Goal: Book appointment/travel/reservation

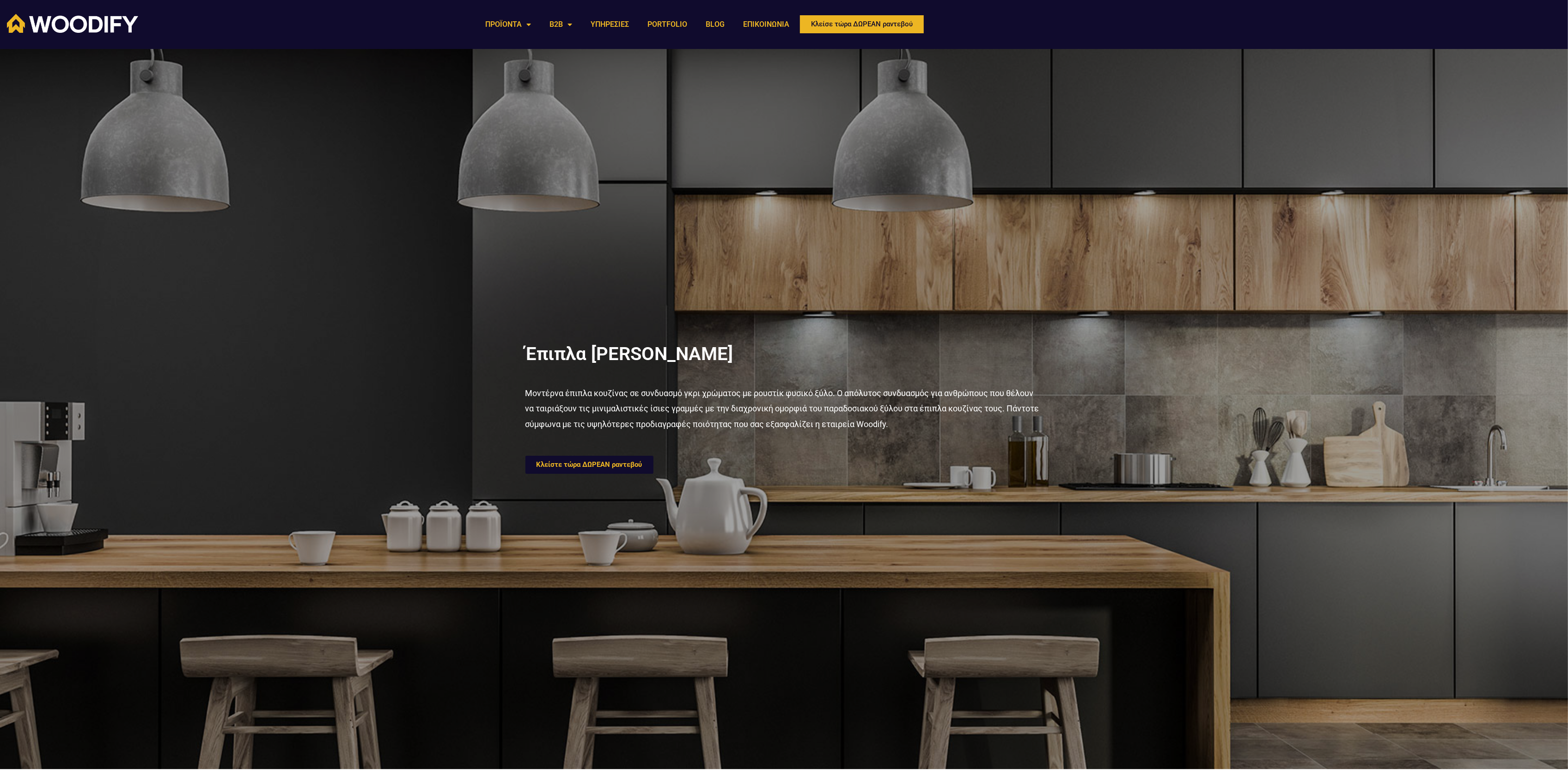
click at [598, 467] on span "Κλείστε τώρα ΔΩΡΕΑΝ ραντεβού" at bounding box center [589, 465] width 106 height 7
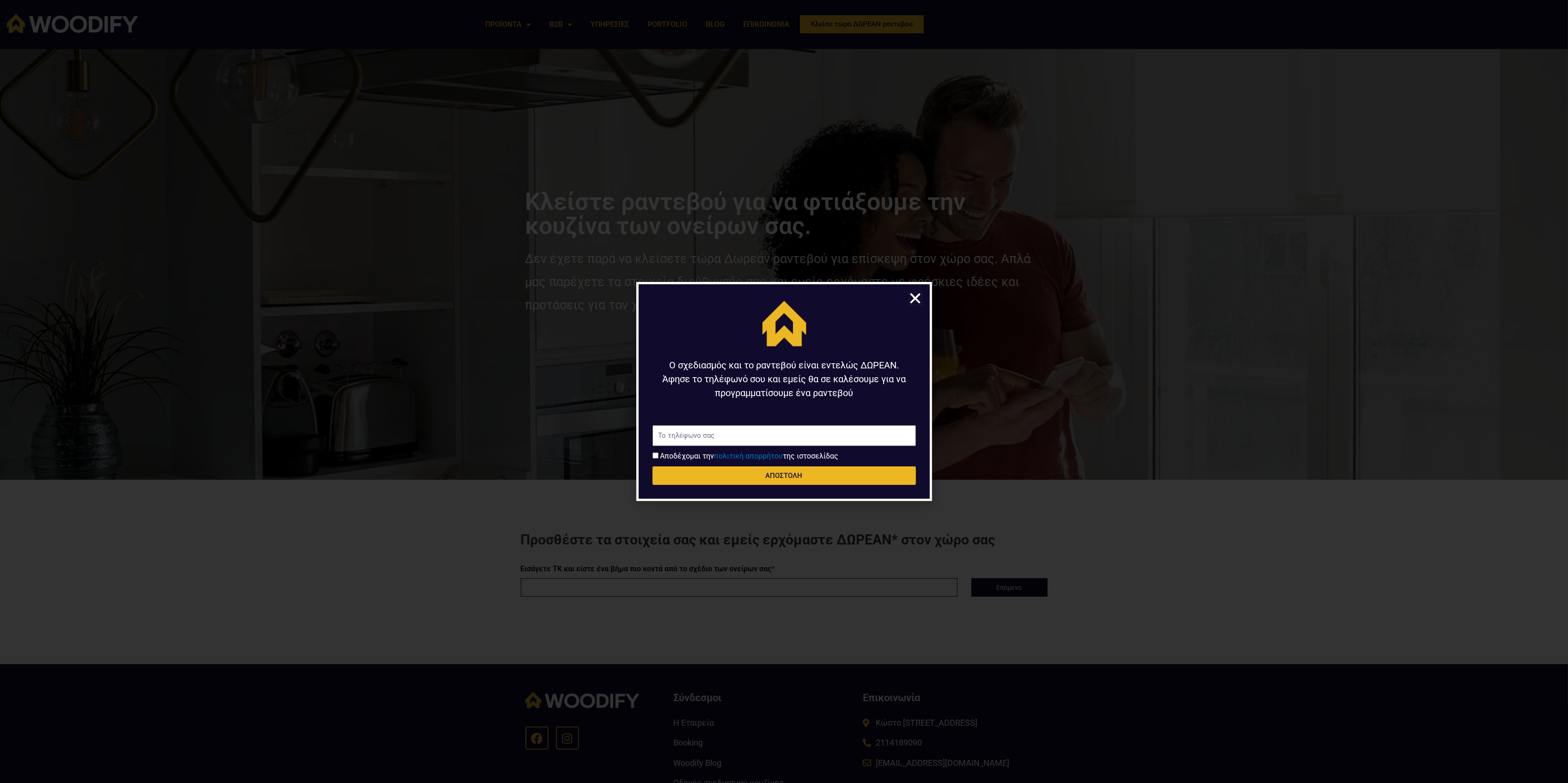
click at [916, 297] on icon "Close" at bounding box center [916, 298] width 15 height 15
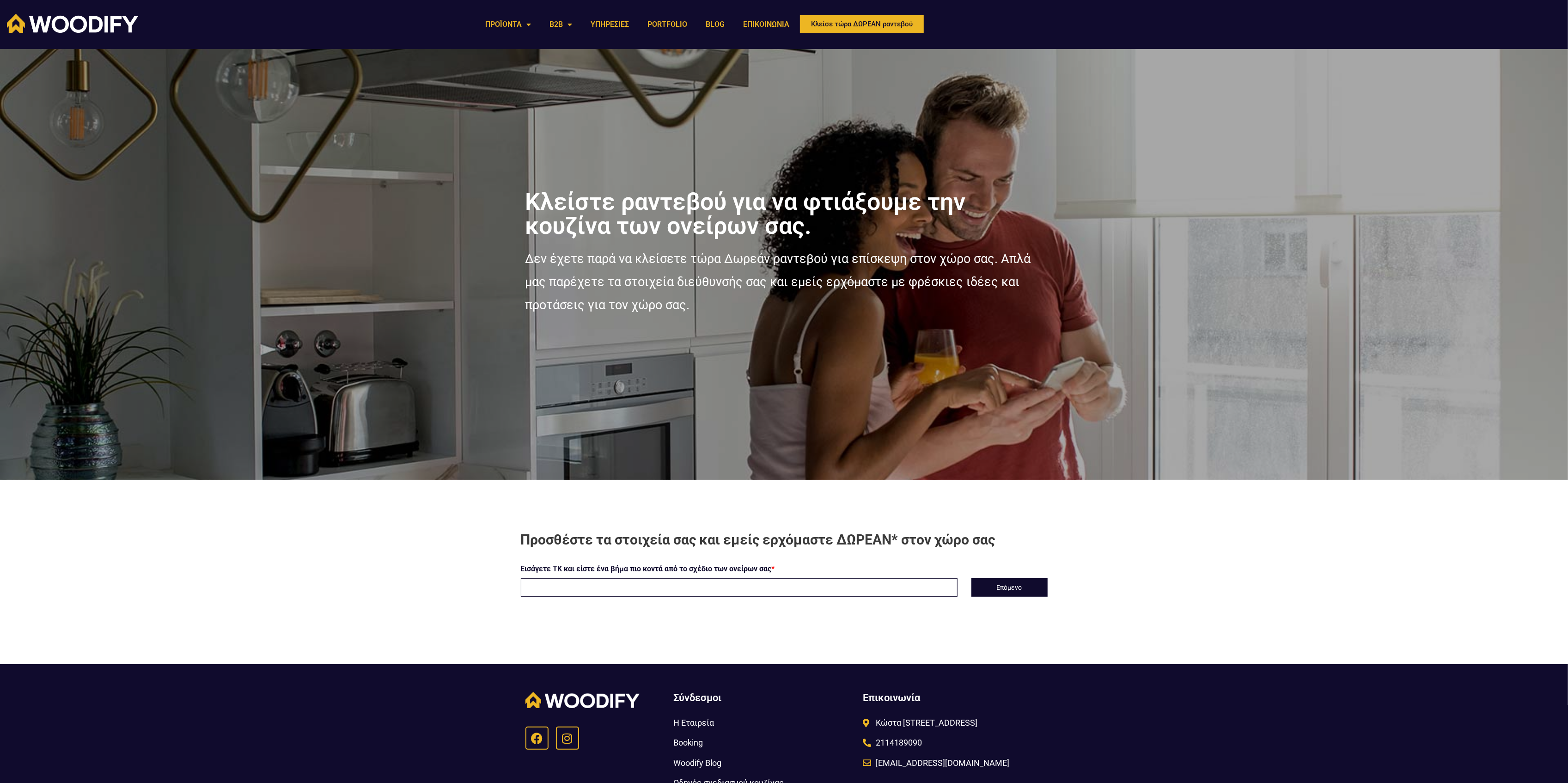
click at [704, 592] on input "text" at bounding box center [739, 588] width 436 height 18
type input "14452"
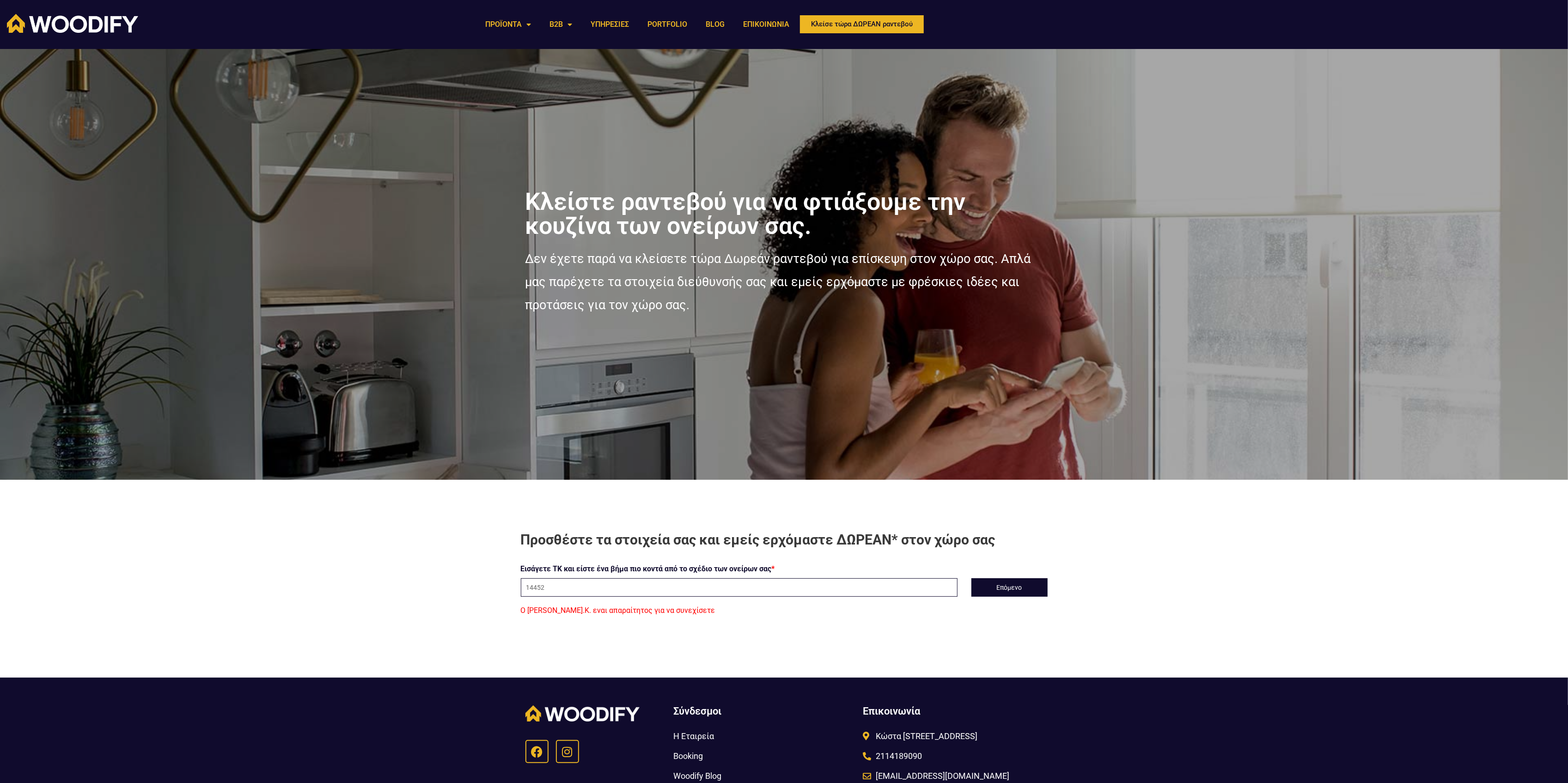
click at [1130, 567] on section "Προσθέστε τα στοιχεία σας και εμείς ερχόμαστε ΔΩΡΕΑΝ* στον χώρο σας Εισάγετε ΤΚ…" at bounding box center [784, 574] width 1568 height 189
click at [765, 20] on link "ΕΠΙΚΟΙΝΩΝΙΑ" at bounding box center [766, 24] width 65 height 21
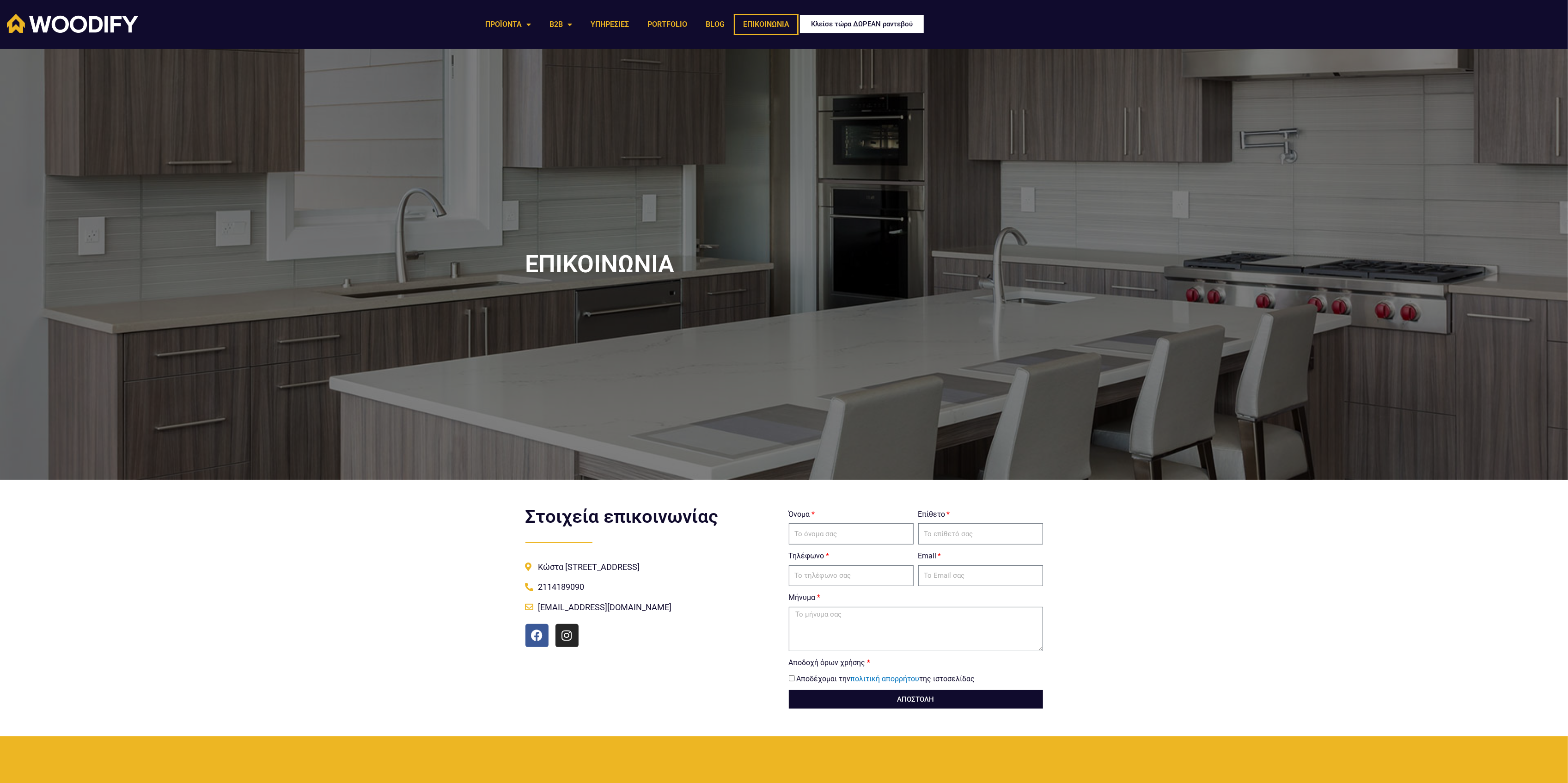
click at [863, 27] on span "Κλείσε τώρα ΔΩΡΕΑΝ ραντεβού" at bounding box center [861, 24] width 102 height 7
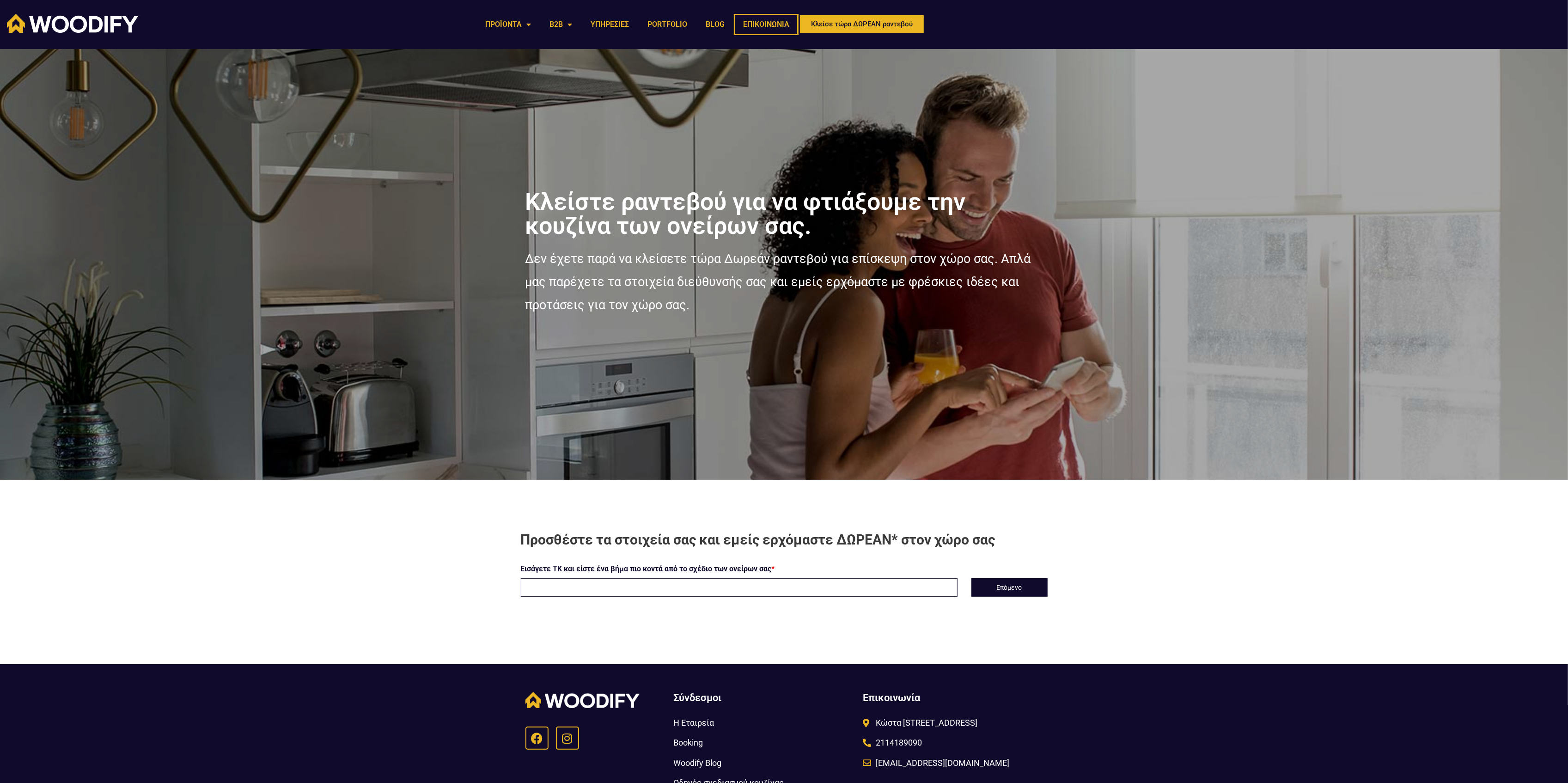
click at [769, 19] on link "ΕΠΙΚΟΙΝΩΝΙΑ" at bounding box center [766, 24] width 65 height 21
